Goal: Task Accomplishment & Management: Use online tool/utility

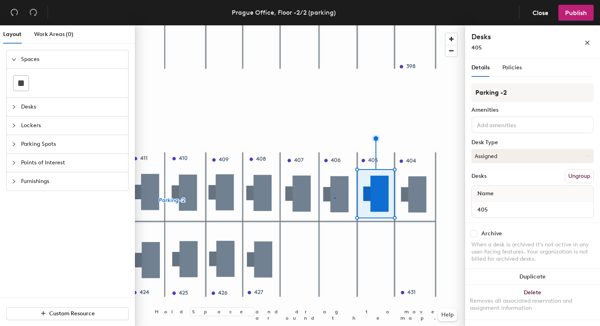
click at [334, 25] on div at bounding box center [300, 25] width 330 height 0
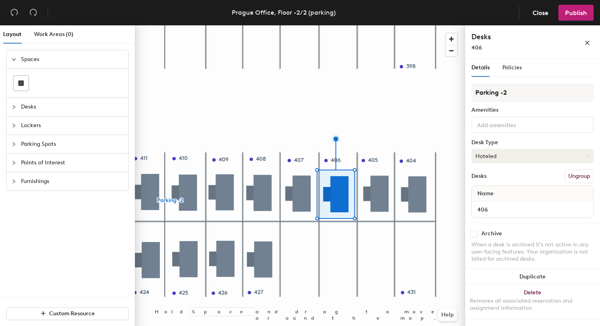
click at [508, 159] on button "Hoteled" at bounding box center [532, 156] width 122 height 14
click at [500, 181] on div "Assigned" at bounding box center [511, 181] width 79 height 12
click at [518, 72] on div "Policies" at bounding box center [511, 67] width 19 height 9
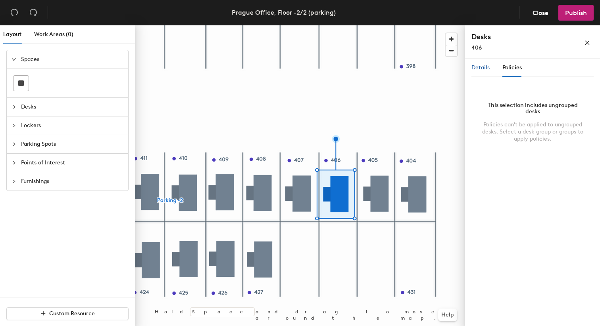
click at [478, 65] on span "Details" at bounding box center [480, 67] width 18 height 7
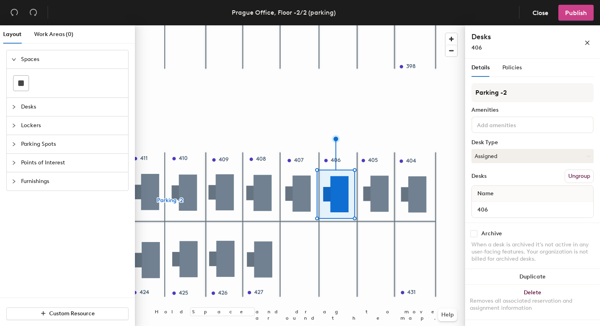
click at [578, 15] on span "Publish" at bounding box center [576, 13] width 22 height 8
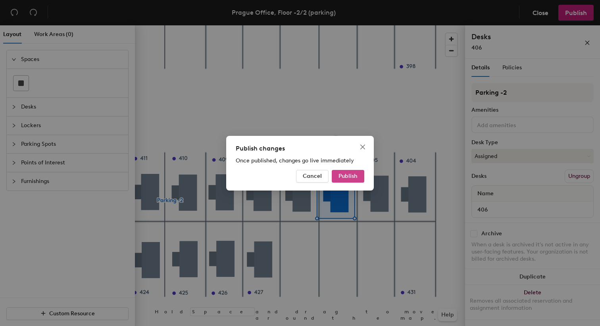
click at [354, 177] on span "Publish" at bounding box center [347, 176] width 19 height 7
